Goal: Find specific page/section: Find specific page/section

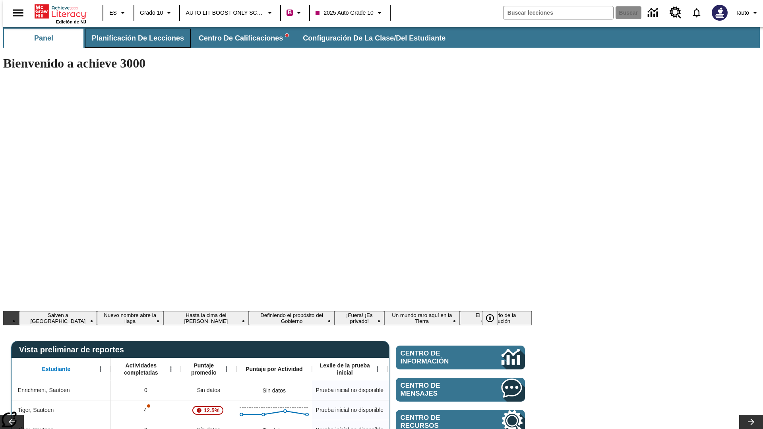
click at [133, 38] on span "Planificación de lecciones" at bounding box center [138, 38] width 92 height 9
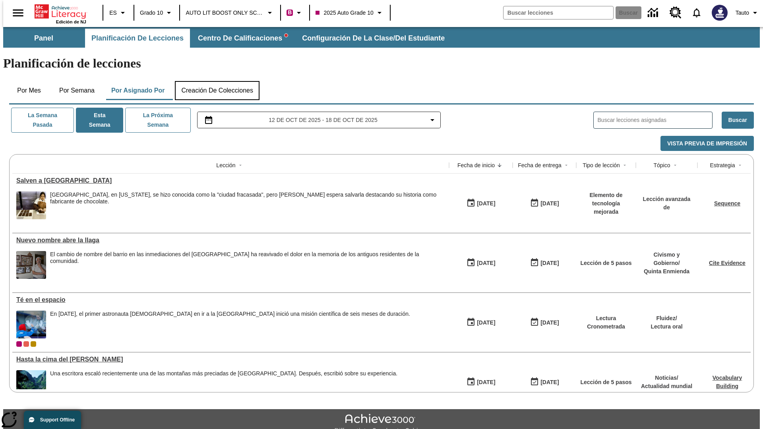
click at [217, 81] on button "Creación de colecciones" at bounding box center [217, 90] width 85 height 19
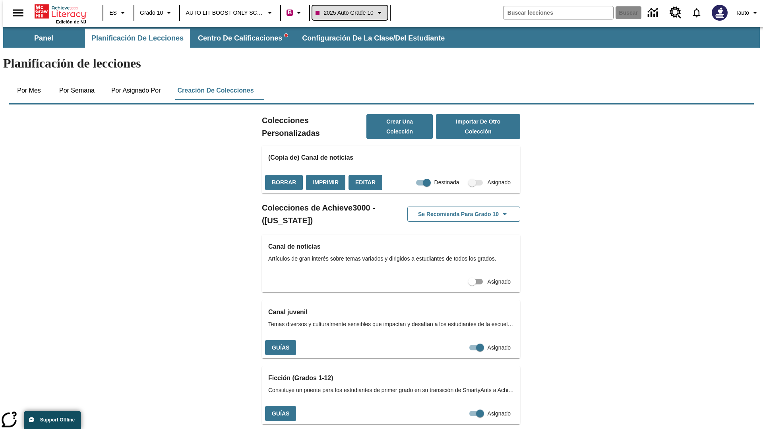
click at [349, 13] on span "2025 Auto Grade 10" at bounding box center [345, 13] width 58 height 8
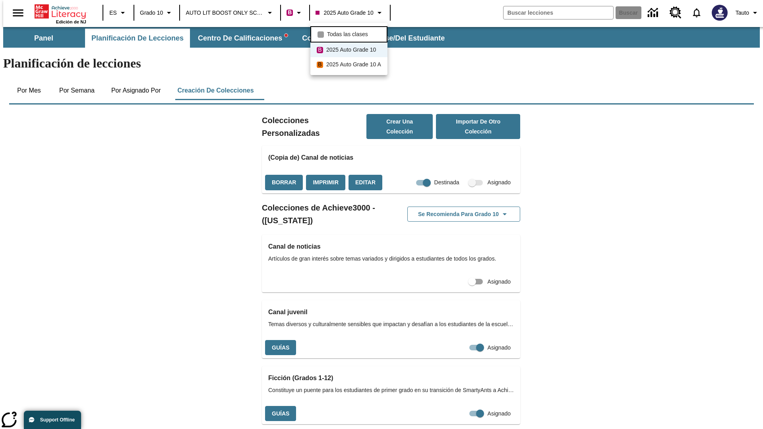
click at [350, 33] on span "Todas las clases" at bounding box center [347, 34] width 41 height 8
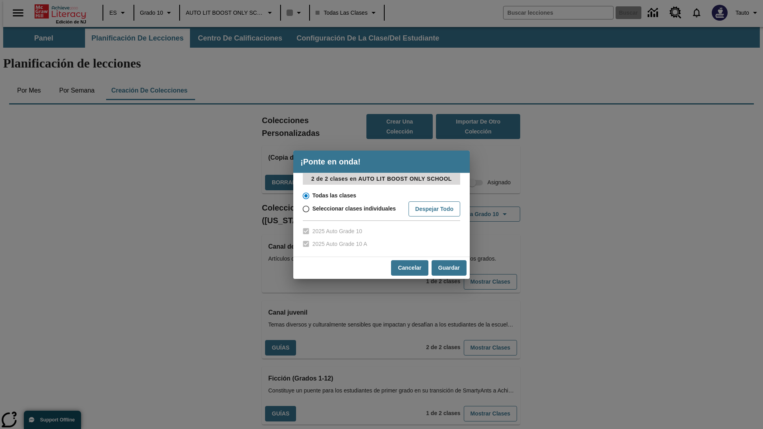
scroll to position [234, 0]
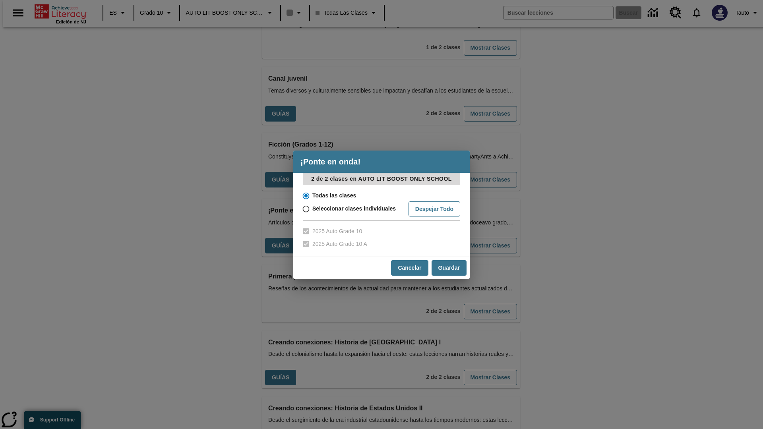
click at [305, 196] on input "Todas las clases" at bounding box center [305, 195] width 14 height 11
click at [409, 268] on button "Cancelar" at bounding box center [409, 268] width 37 height 16
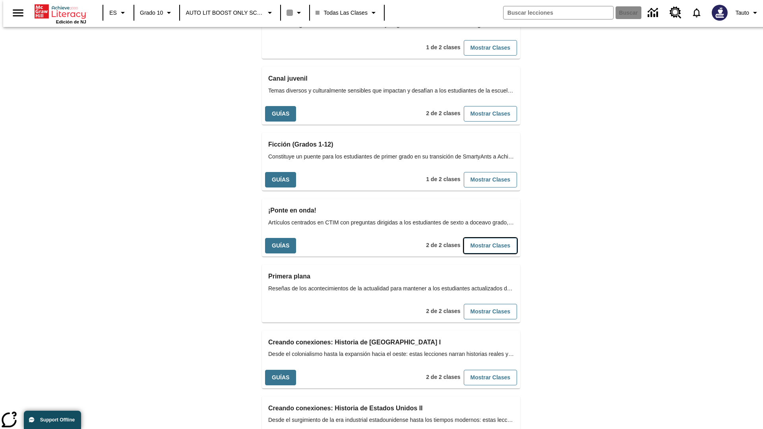
click at [477, 238] on button "Mostrar Clases" at bounding box center [490, 246] width 53 height 16
